Goal: Book appointment/travel/reservation

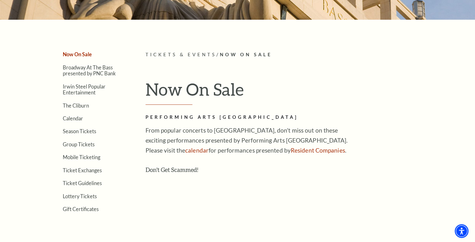
scroll to position [125, 0]
click at [78, 116] on link "Calendar" at bounding box center [73, 118] width 20 height 6
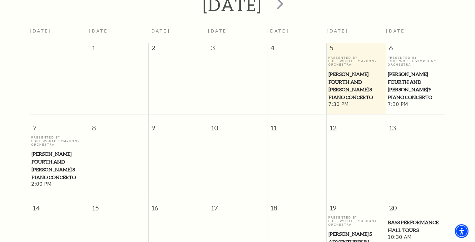
scroll to position [242, 0]
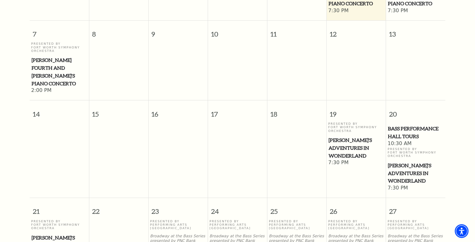
click at [345, 136] on span "[PERSON_NAME]'s Adventures in Wonderland" at bounding box center [357, 147] width 56 height 23
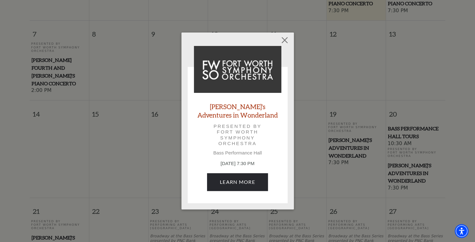
click at [237, 110] on link "[PERSON_NAME]'s Adventures in Wonderland" at bounding box center [237, 110] width 87 height 17
